Goal: Navigation & Orientation: Find specific page/section

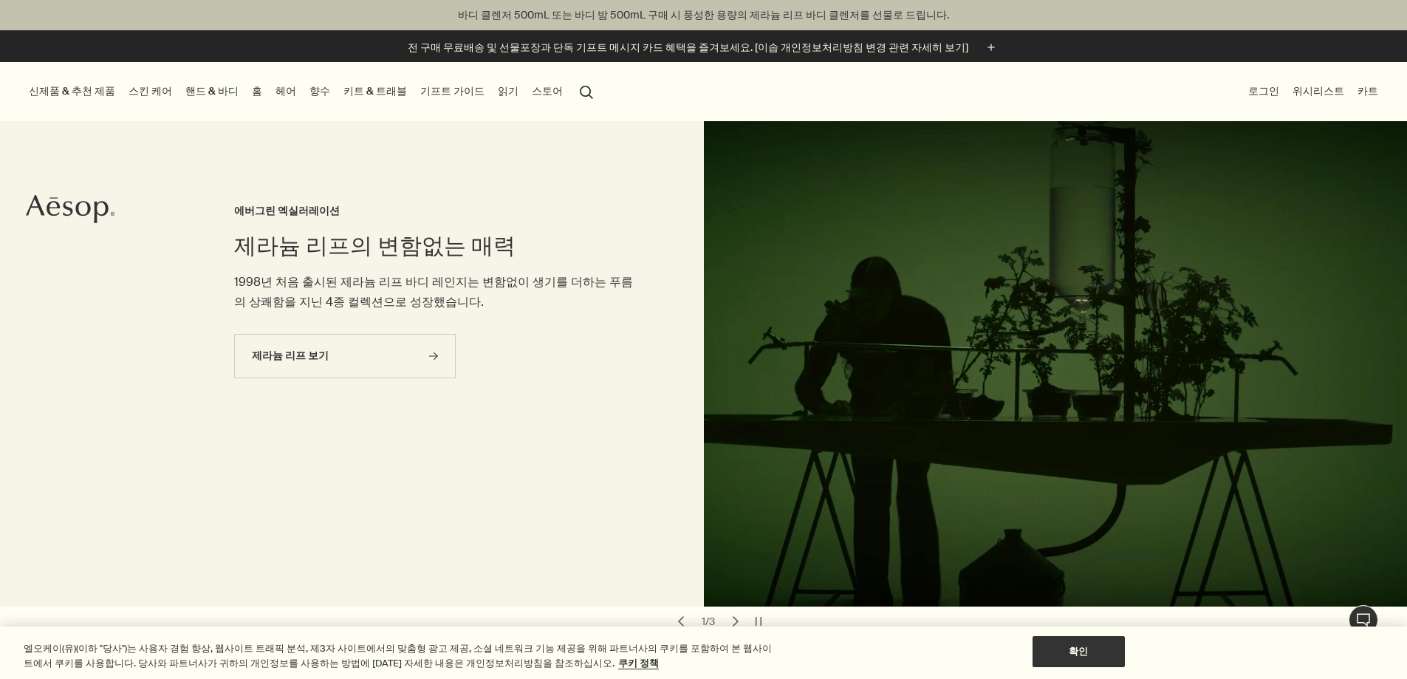
click at [233, 87] on link "핸드 & 바디" at bounding box center [211, 91] width 59 height 20
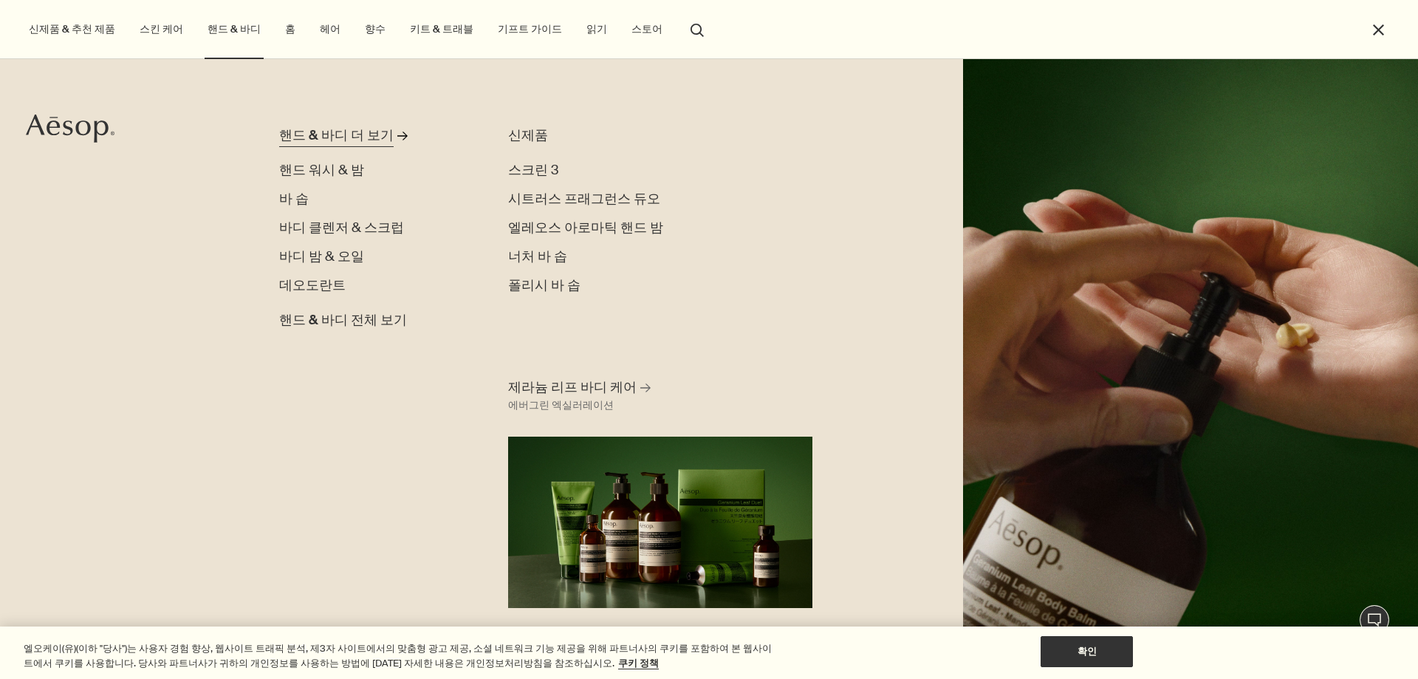
click at [357, 128] on div "핸드 & 바디 더 보기" at bounding box center [336, 136] width 114 height 20
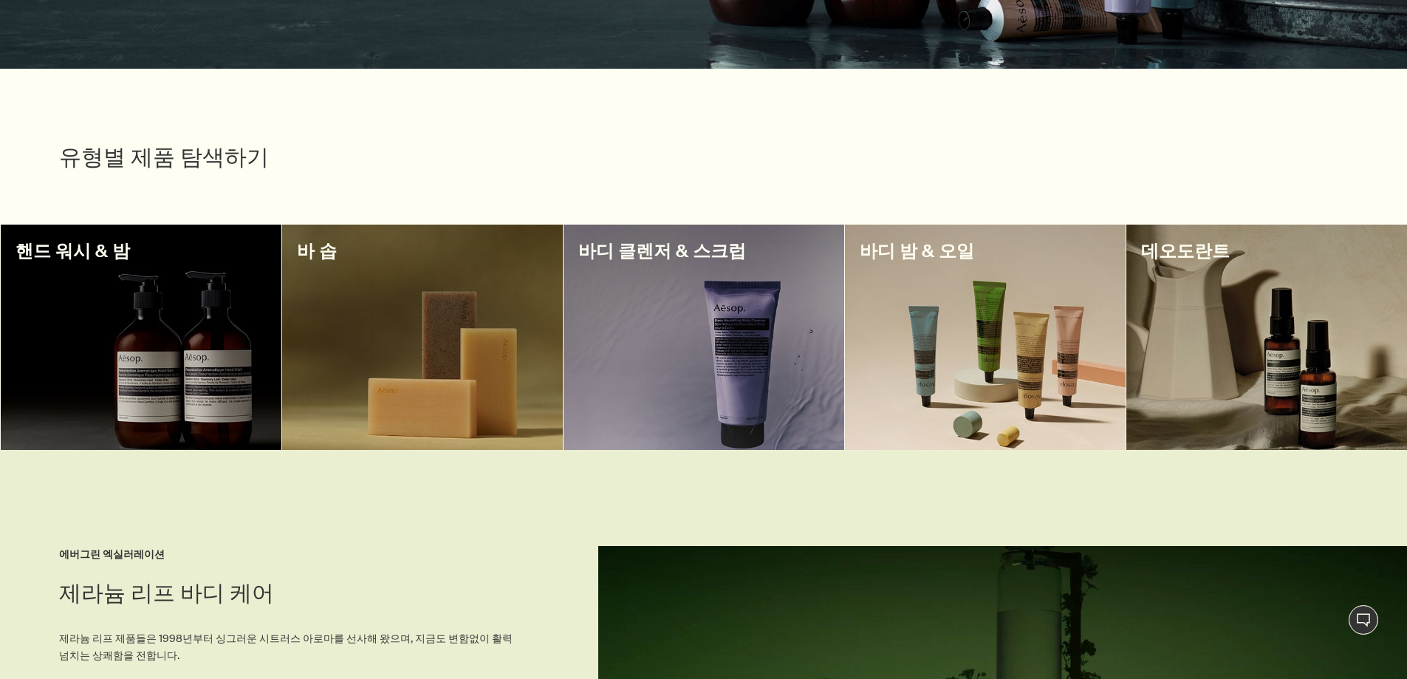
click at [465, 344] on div at bounding box center [422, 336] width 281 height 225
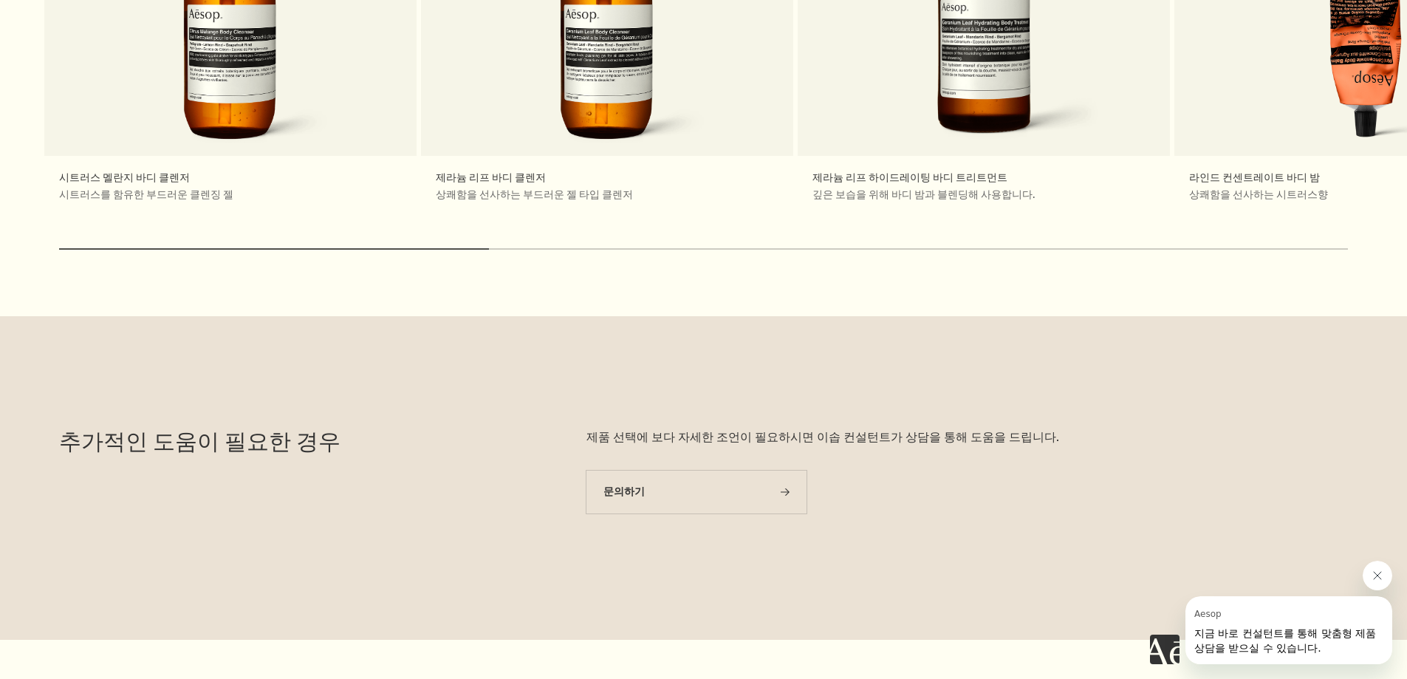
scroll to position [5538, 0]
